Goal: Task Accomplishment & Management: Manage account settings

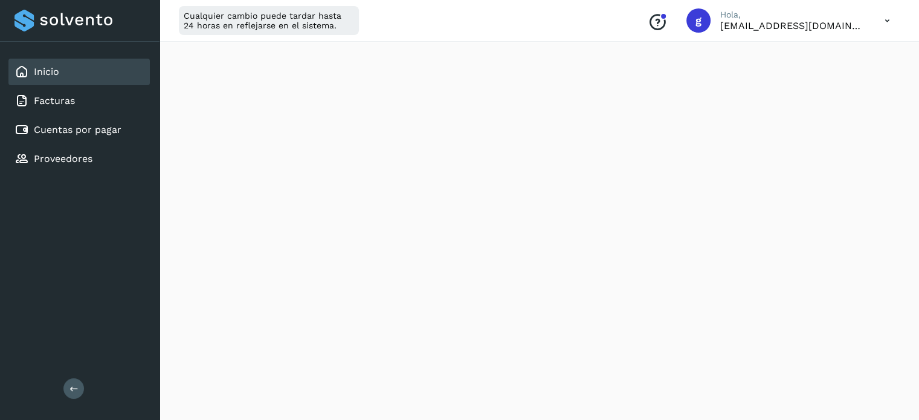
scroll to position [149, 0]
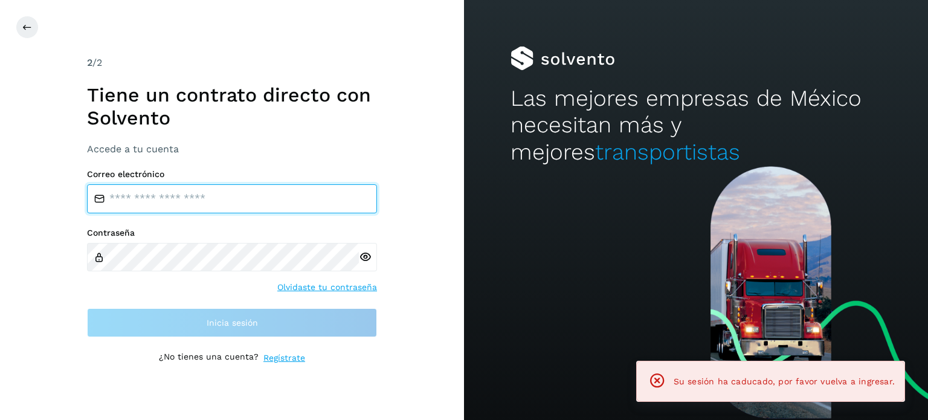
click at [200, 202] on input "email" at bounding box center [232, 198] width 290 height 29
type input "**********"
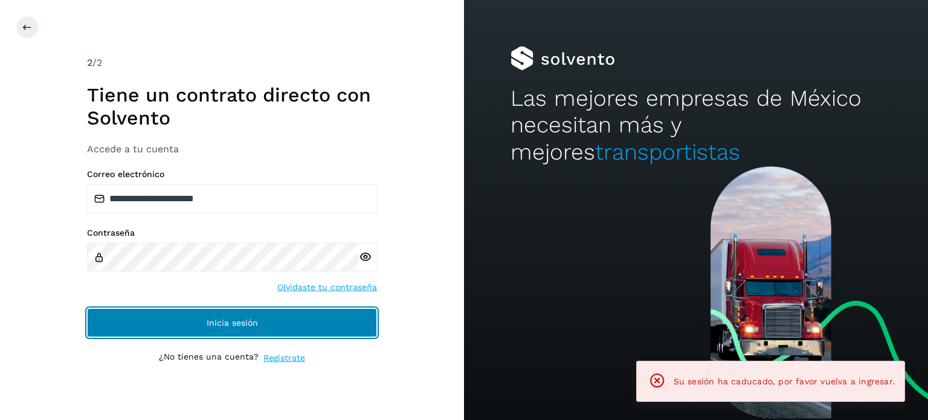
click at [202, 308] on button "Inicia sesión" at bounding box center [232, 322] width 290 height 29
